Goal: Obtain resource: Download file/media

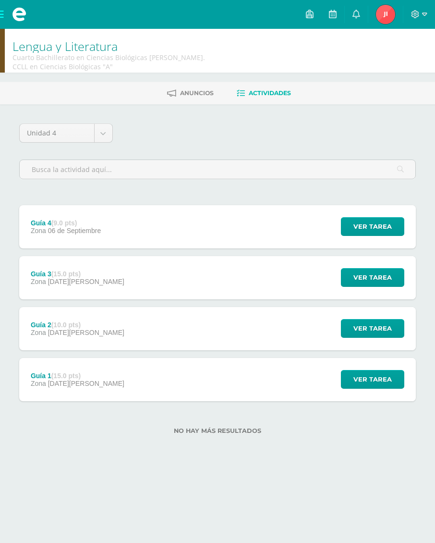
click at [1, 13] on span at bounding box center [19, 14] width 38 height 29
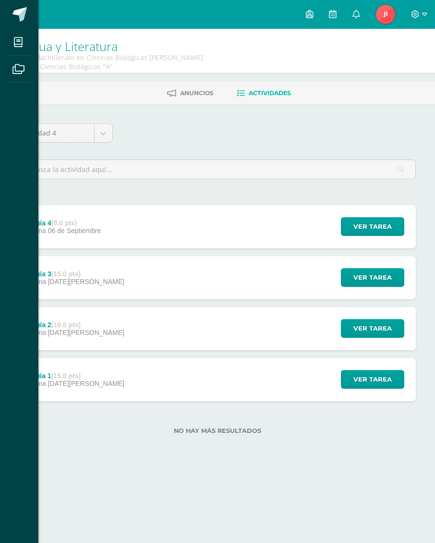
click at [24, 42] on span at bounding box center [19, 42] width 22 height 22
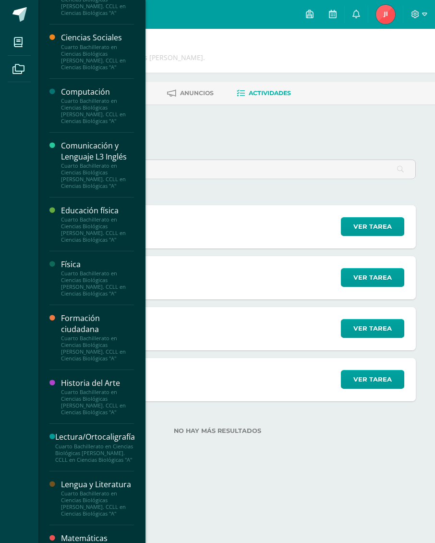
scroll to position [161, 0]
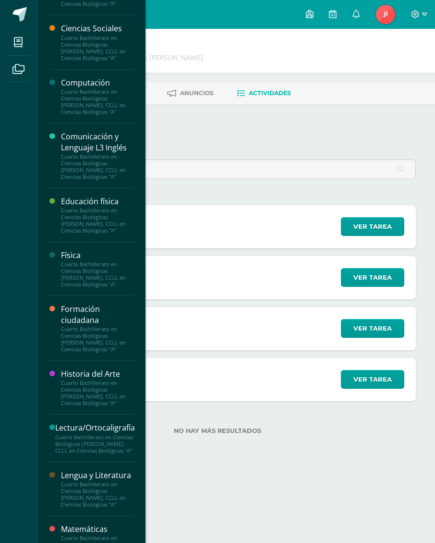
click at [92, 373] on div "Historia del Arte" at bounding box center [97, 373] width 73 height 11
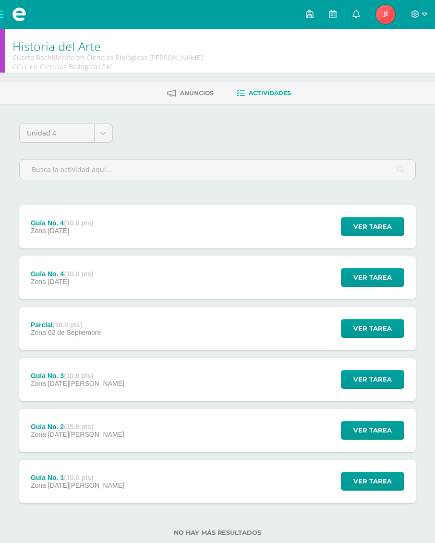
click at [366, 232] on span "Ver tarea" at bounding box center [373, 227] width 38 height 18
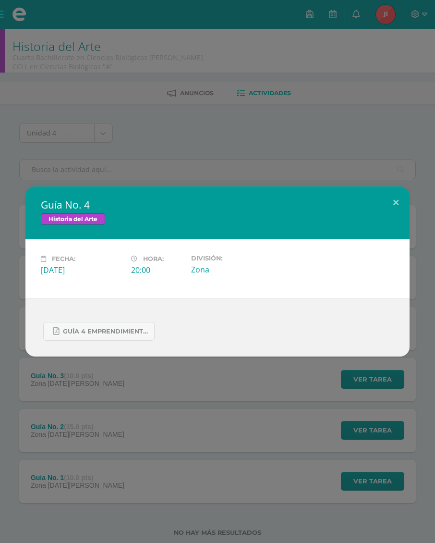
click at [40, 373] on div "Guía No. 4 Historia del Arte Fecha: [DATE] Hora: 20:00 División: Zona" at bounding box center [217, 271] width 435 height 543
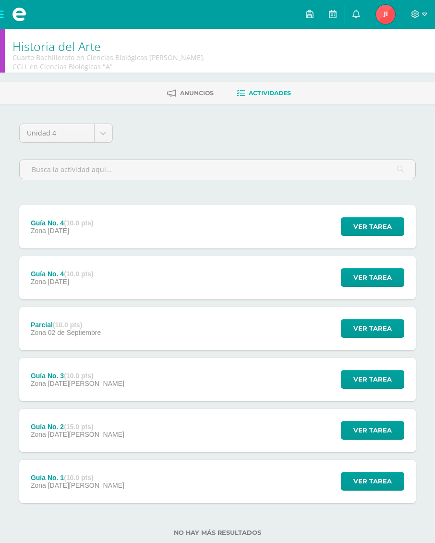
click at [372, 276] on span "Ver tarea" at bounding box center [373, 277] width 38 height 18
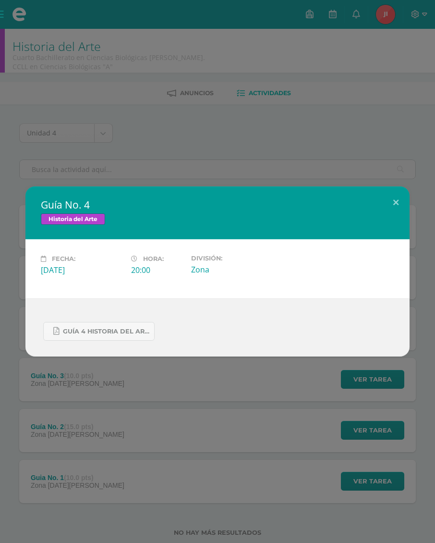
click at [56, 324] on link "GUÍA 4 HISTORIA DEL ARTE. IV BIM.docx.pdf" at bounding box center [98, 331] width 111 height 19
click at [366, 160] on div "Guía No. 4 Historia del Arte Fecha: [DATE] Hora: 20:00 División: Zona" at bounding box center [217, 271] width 435 height 543
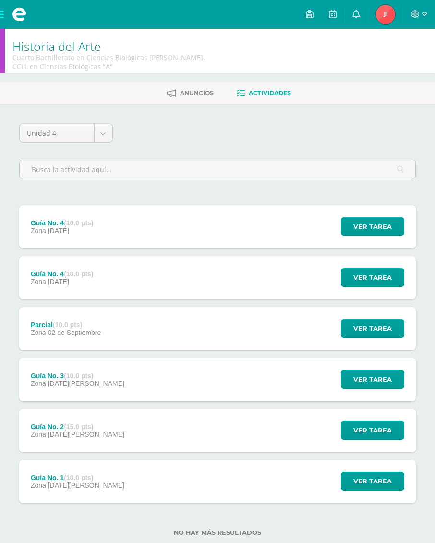
click at [3, 17] on span at bounding box center [19, 14] width 38 height 29
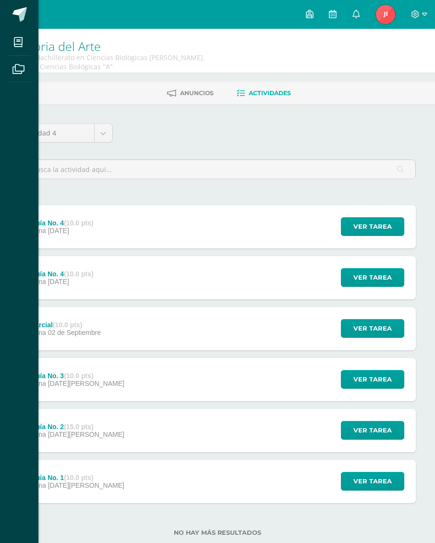
click at [13, 12] on span at bounding box center [19, 14] width 14 height 14
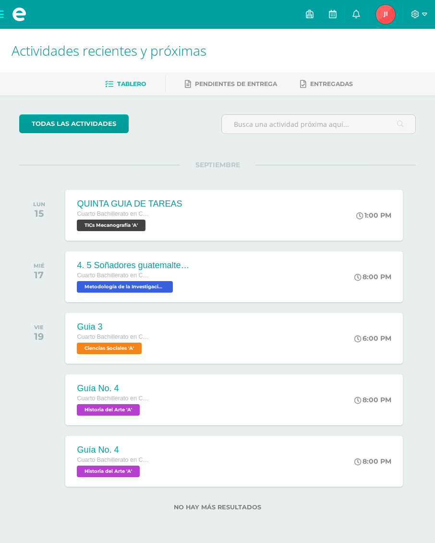
click at [3, 9] on span at bounding box center [19, 14] width 38 height 29
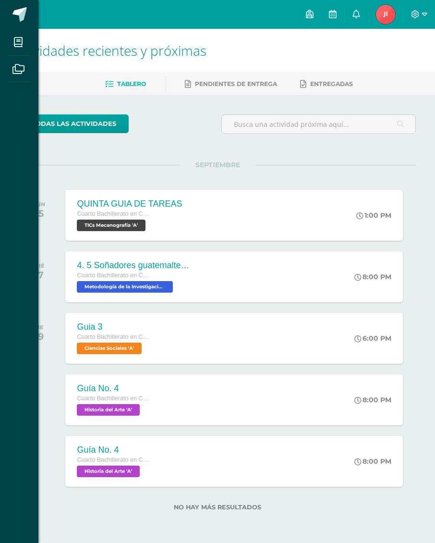
click at [21, 39] on icon at bounding box center [18, 42] width 9 height 10
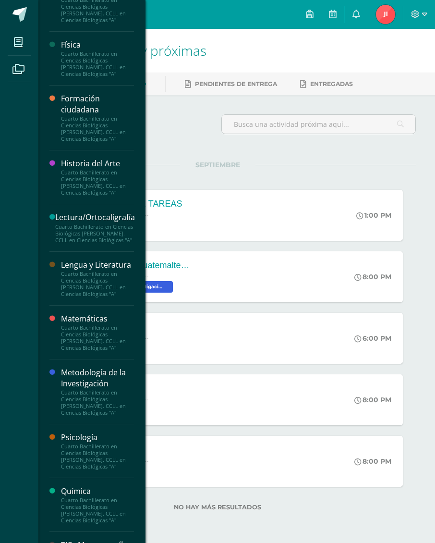
scroll to position [380, 0]
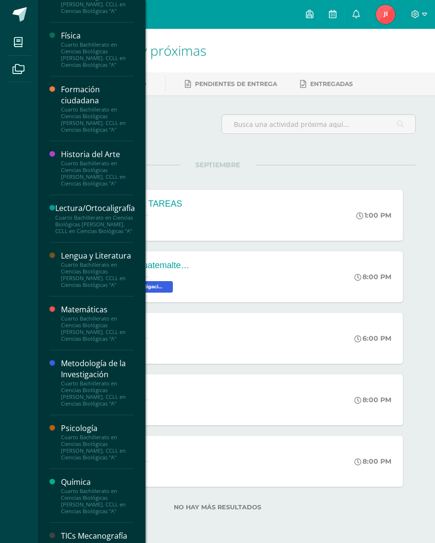
click at [82, 304] on div "Matemáticas" at bounding box center [97, 309] width 73 height 11
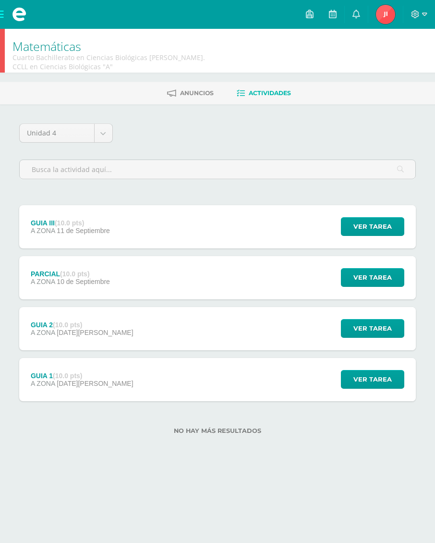
click at [38, 368] on div "GUIA 1 (10.0 pts) A ZONA [DATE][PERSON_NAME]" at bounding box center [81, 379] width 125 height 43
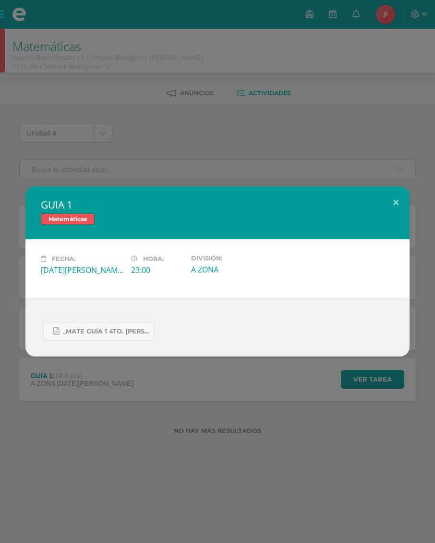
click at [63, 328] on link "_MATE GUÍA 1 4TO. [PERSON_NAME].docx.pdf" at bounding box center [98, 331] width 111 height 19
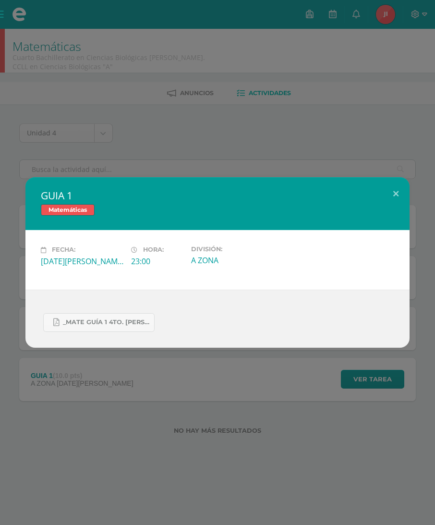
click at [41, 73] on div "GUIA 1 Matemáticas Fecha: [DATE][PERSON_NAME] Hora: 23:00 División: A ZONA" at bounding box center [217, 262] width 435 height 525
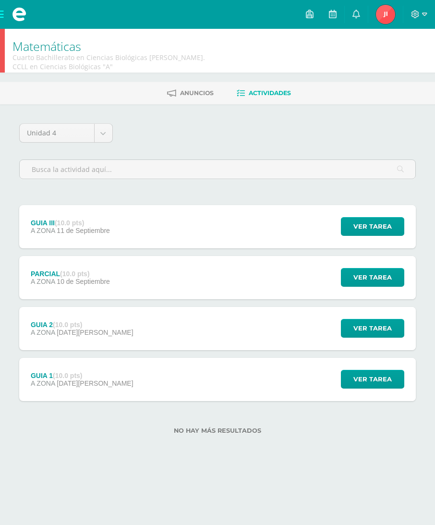
click at [346, 317] on div "Ver tarea" at bounding box center [371, 328] width 89 height 43
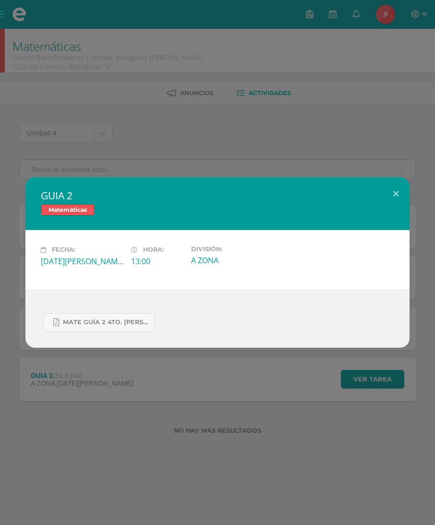
click at [36, 315] on div "MATE GUÍA 2 4TO. [PERSON_NAME].docx.pdf" at bounding box center [217, 319] width 384 height 58
click at [48, 315] on link "MATE GUÍA 2 4TO. [PERSON_NAME].docx.pdf" at bounding box center [98, 322] width 111 height 19
